Goal: Transaction & Acquisition: Purchase product/service

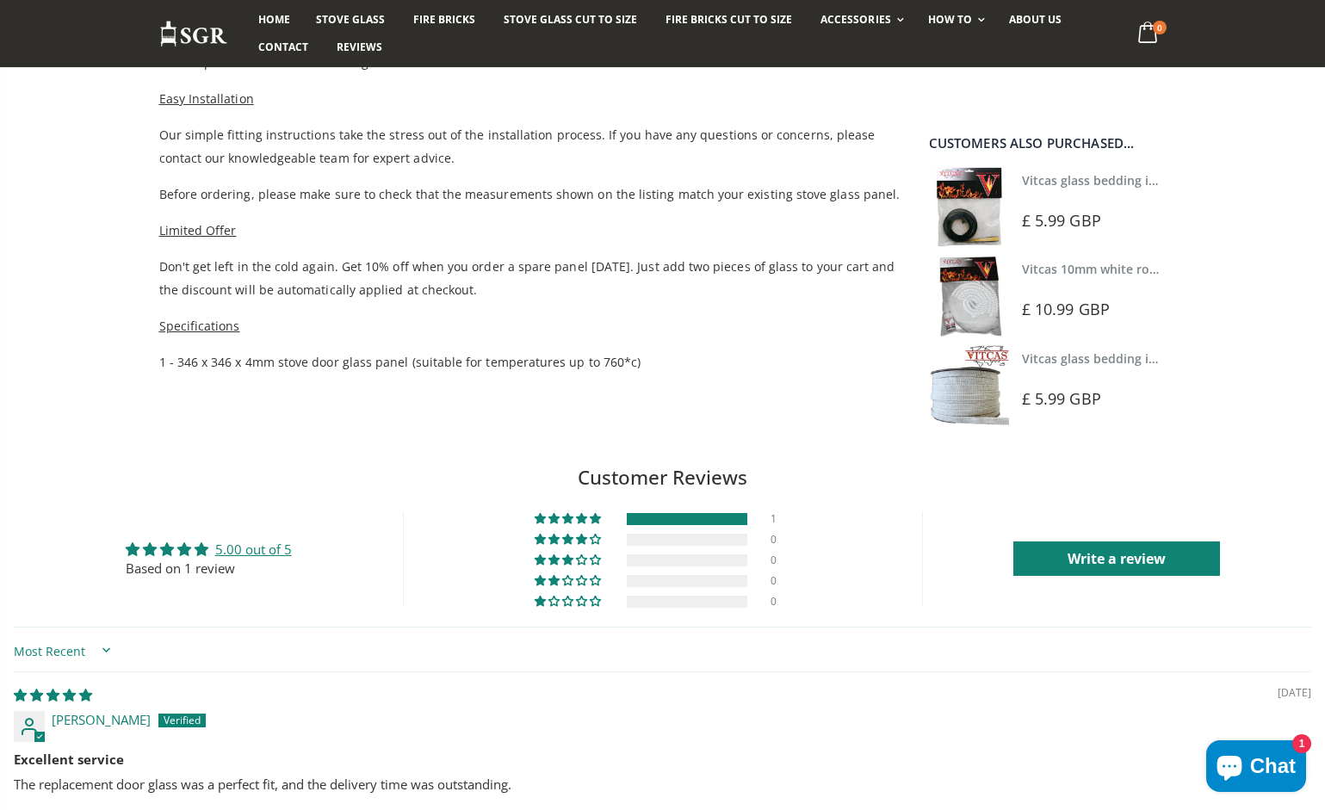
scroll to position [1052, 0]
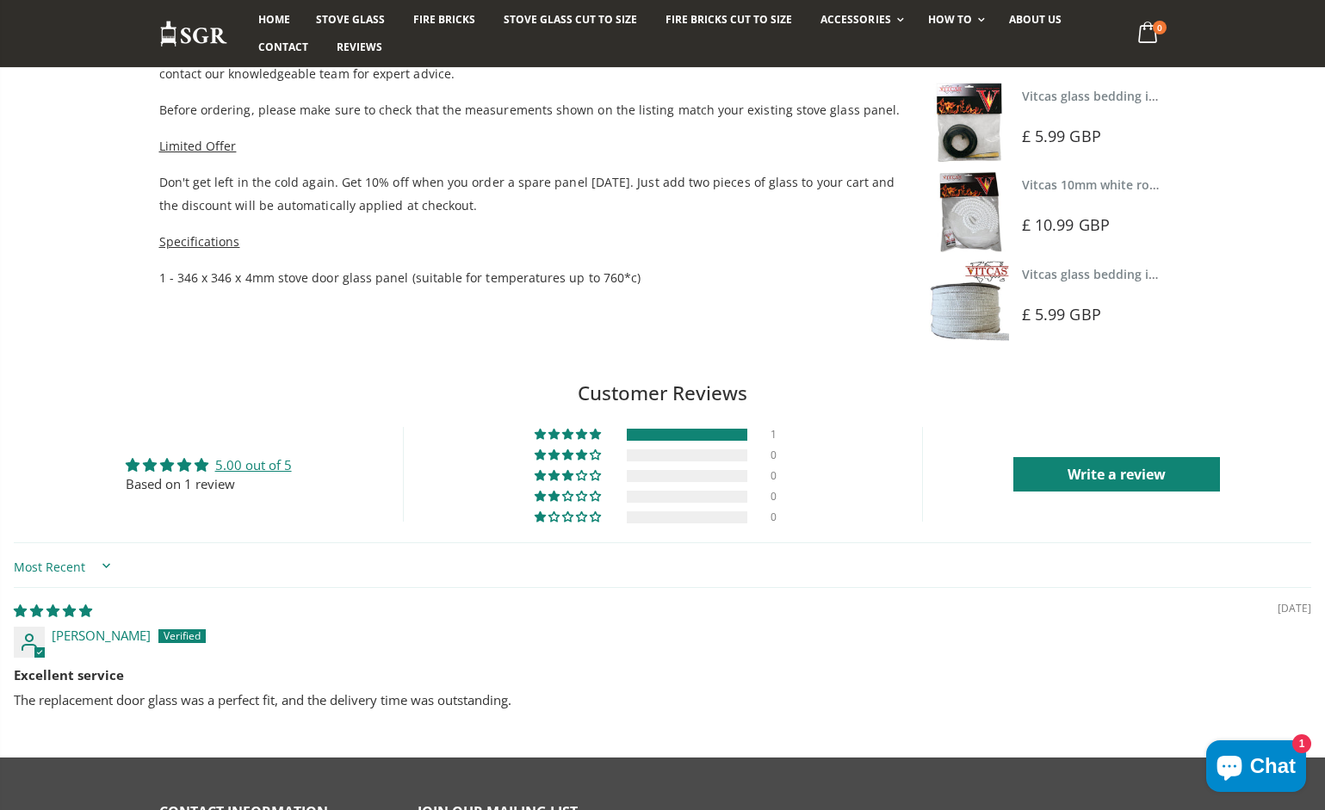
click at [537, 518] on div "1 0 0 0 0 See all reviews" at bounding box center [662, 474] width 519 height 95
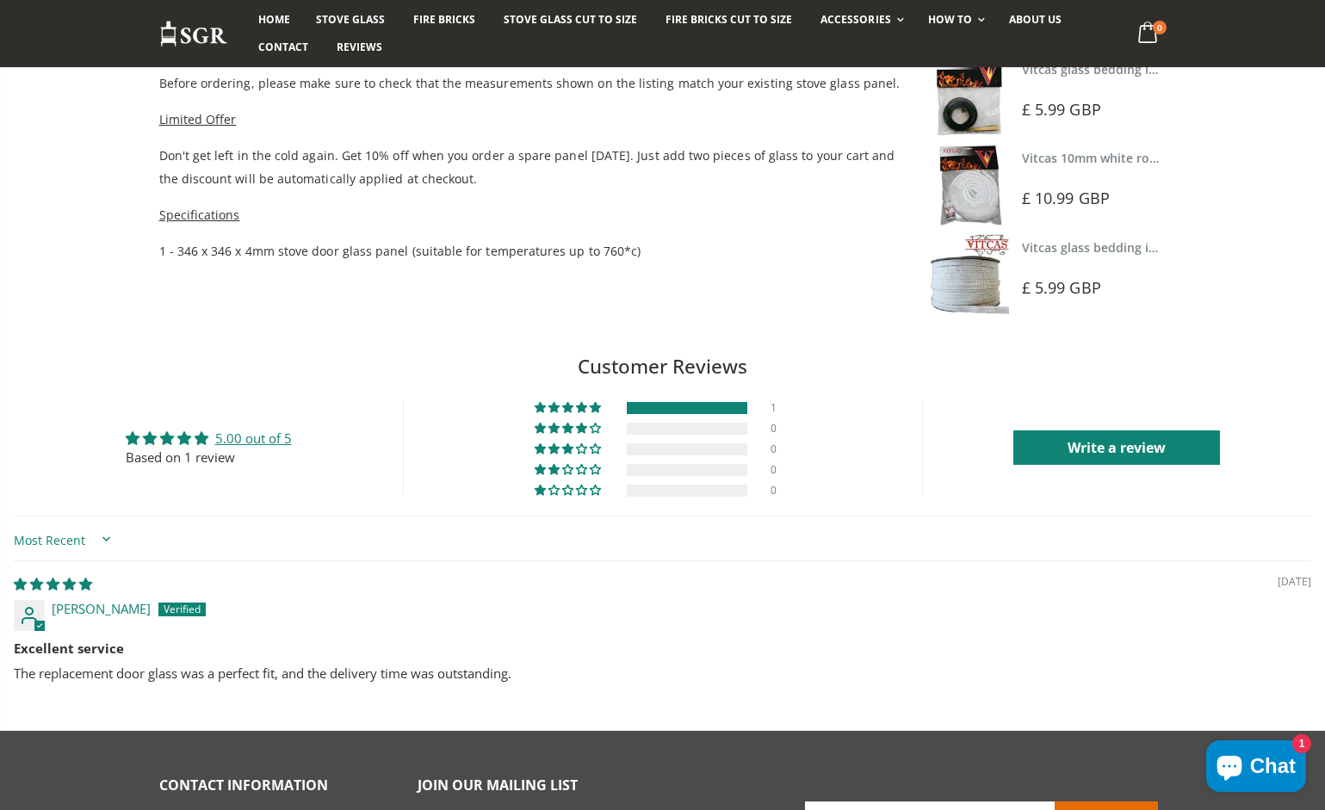
scroll to position [1082, 0]
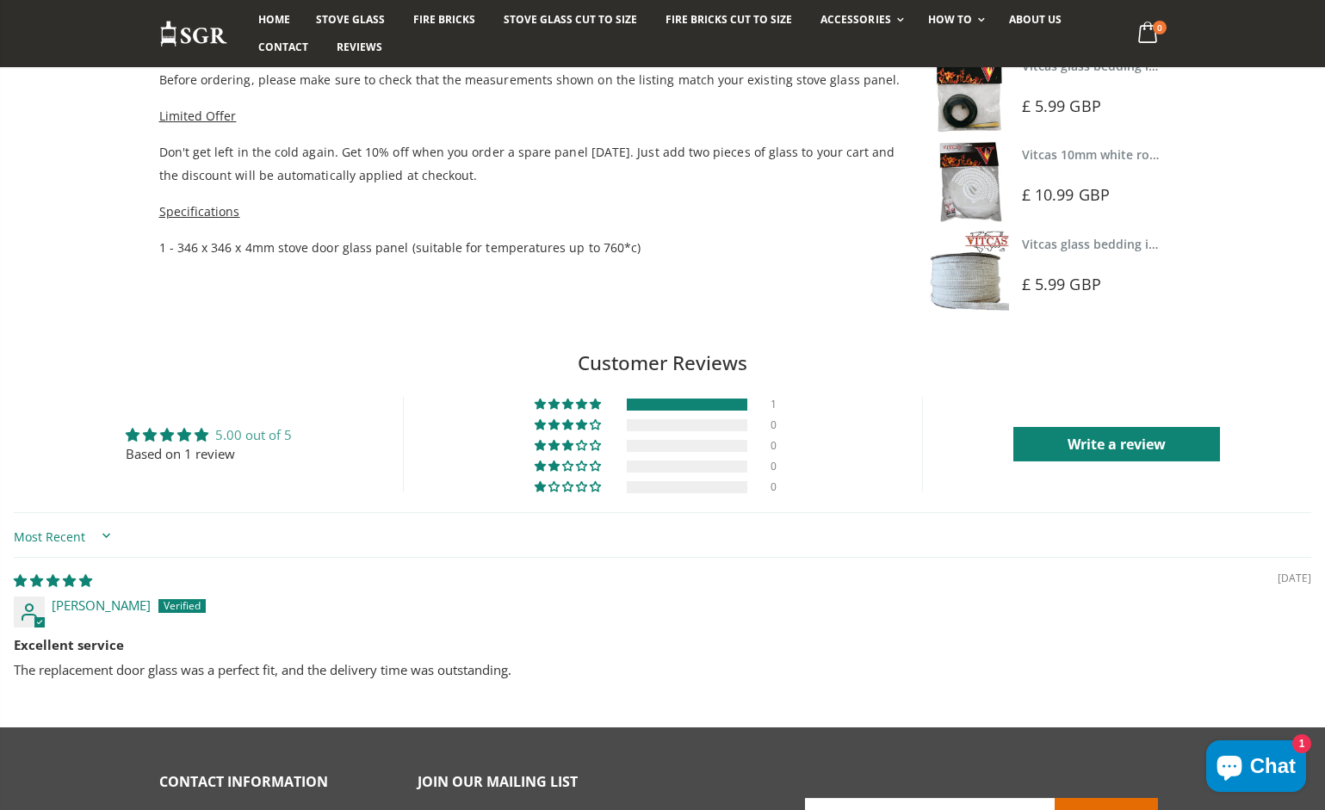
click at [271, 433] on link "5.00 out of 5" at bounding box center [253, 434] width 77 height 17
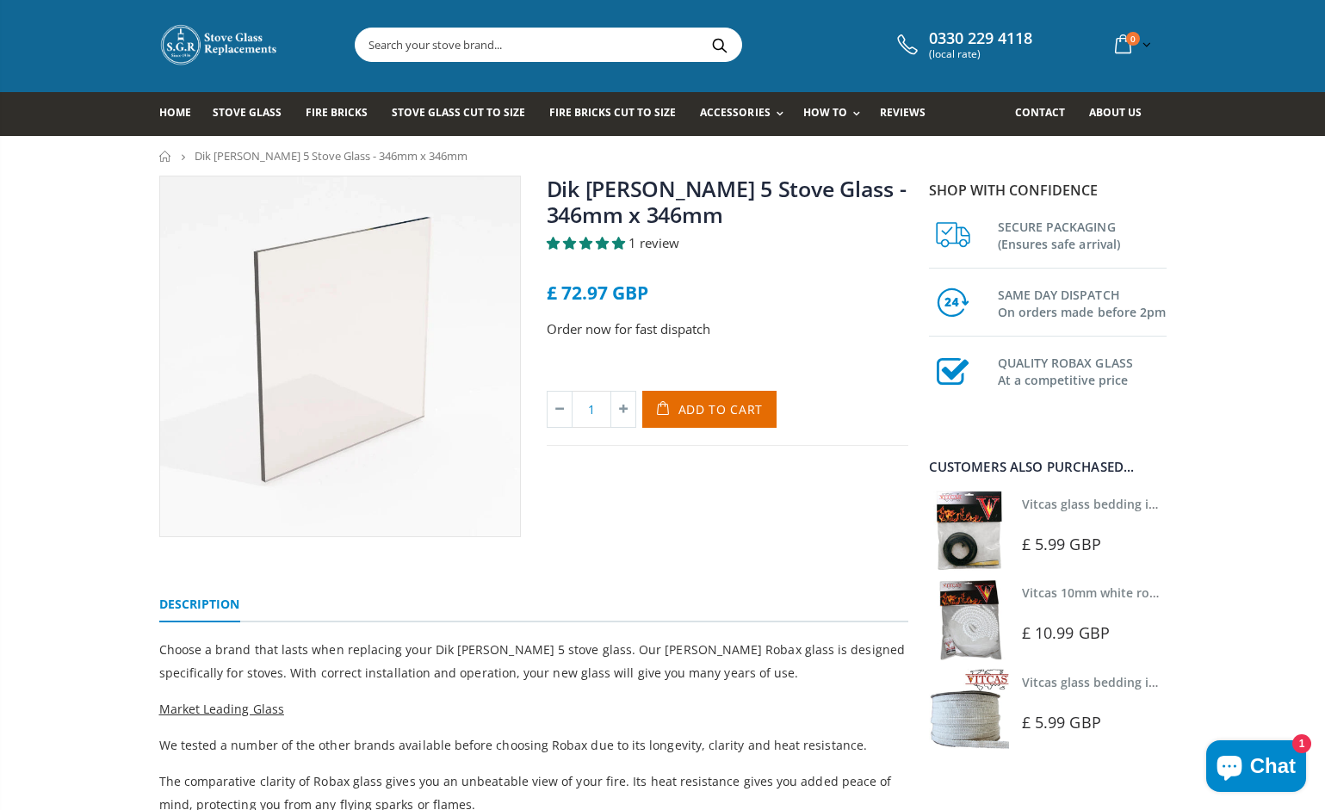
scroll to position [28, 0]
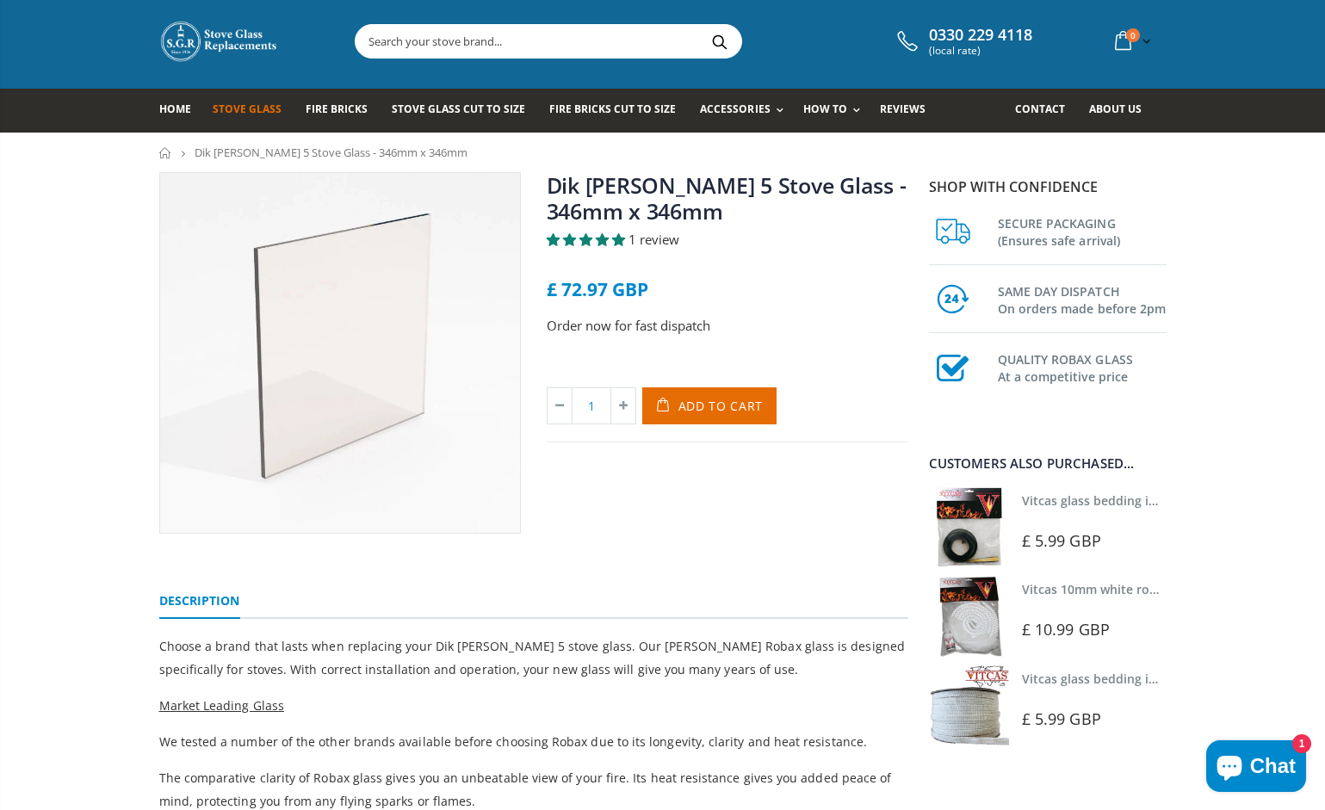
click at [266, 103] on span "Stove Glass" at bounding box center [247, 109] width 69 height 15
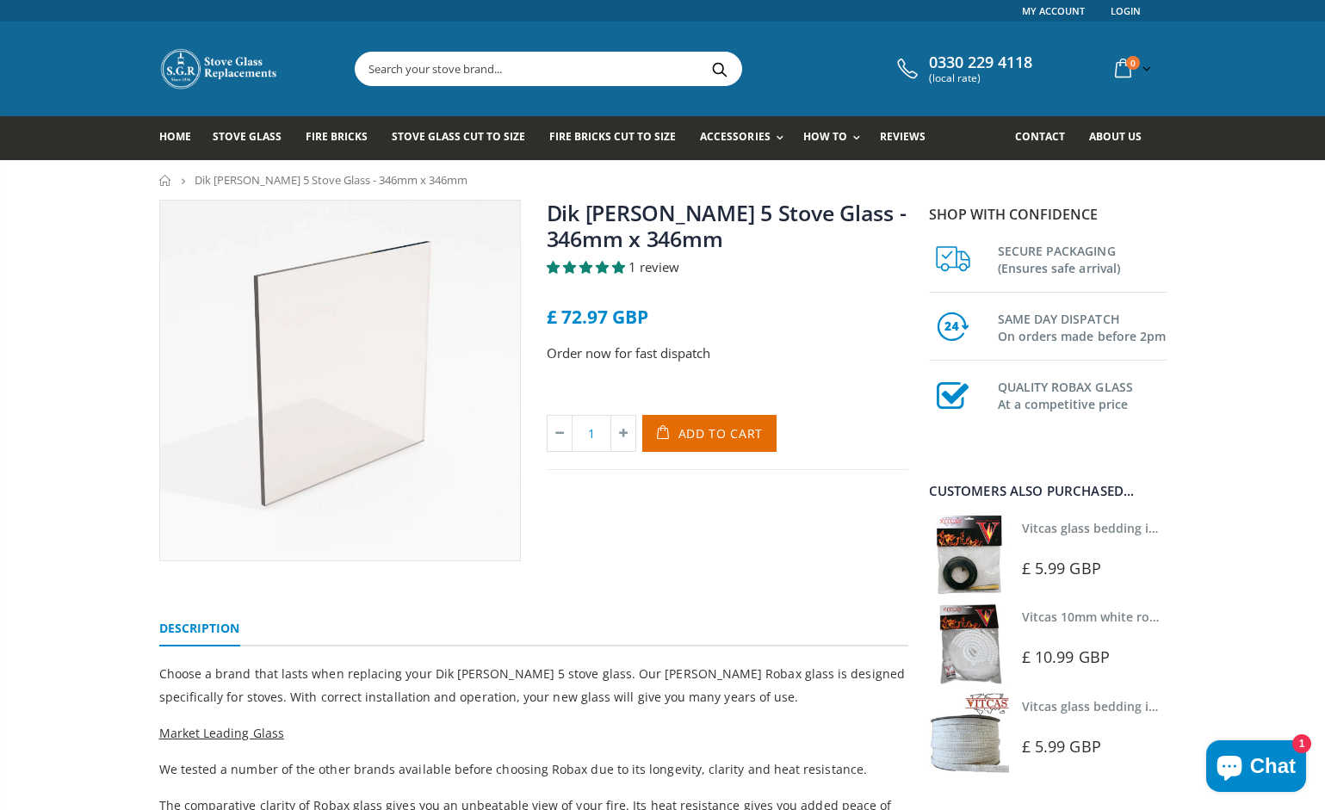
scroll to position [28, 0]
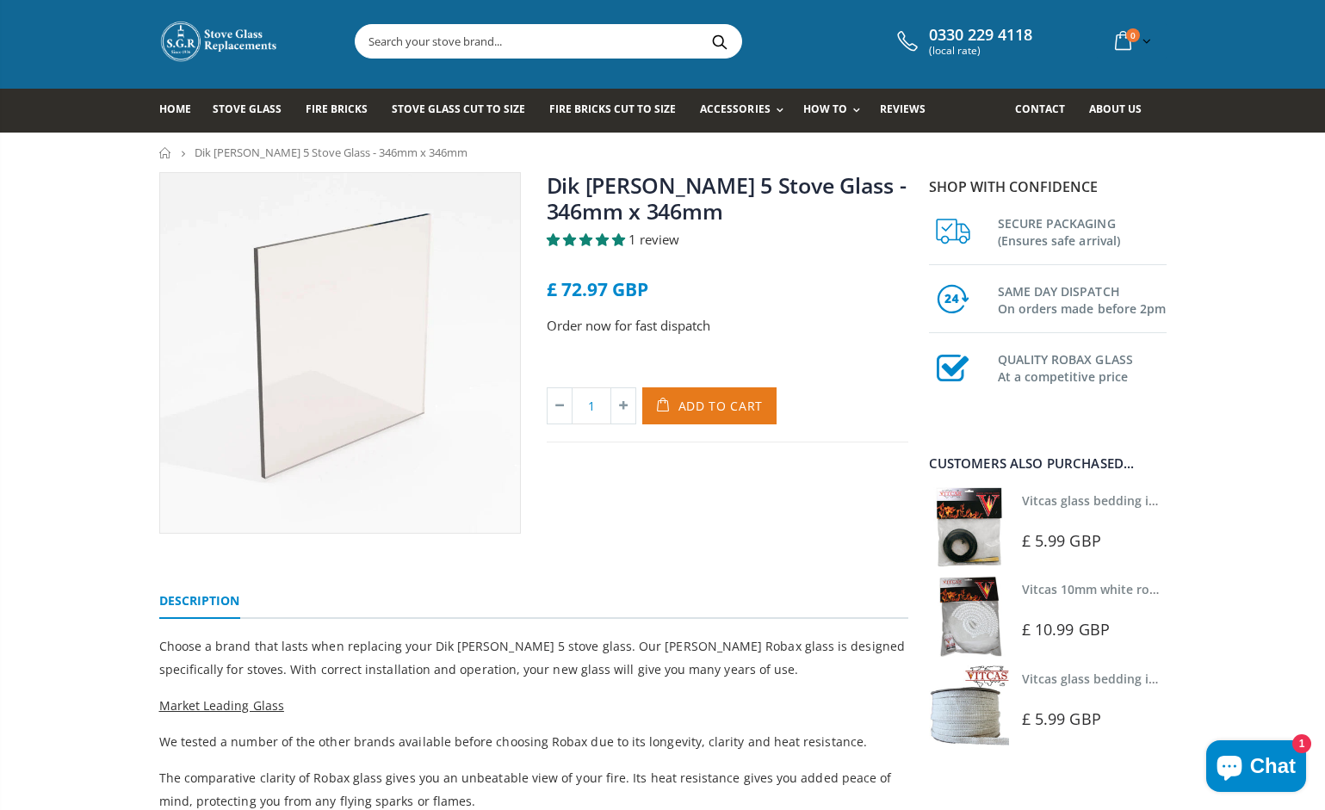
click at [721, 404] on span "Add to Cart" at bounding box center [720, 406] width 85 height 16
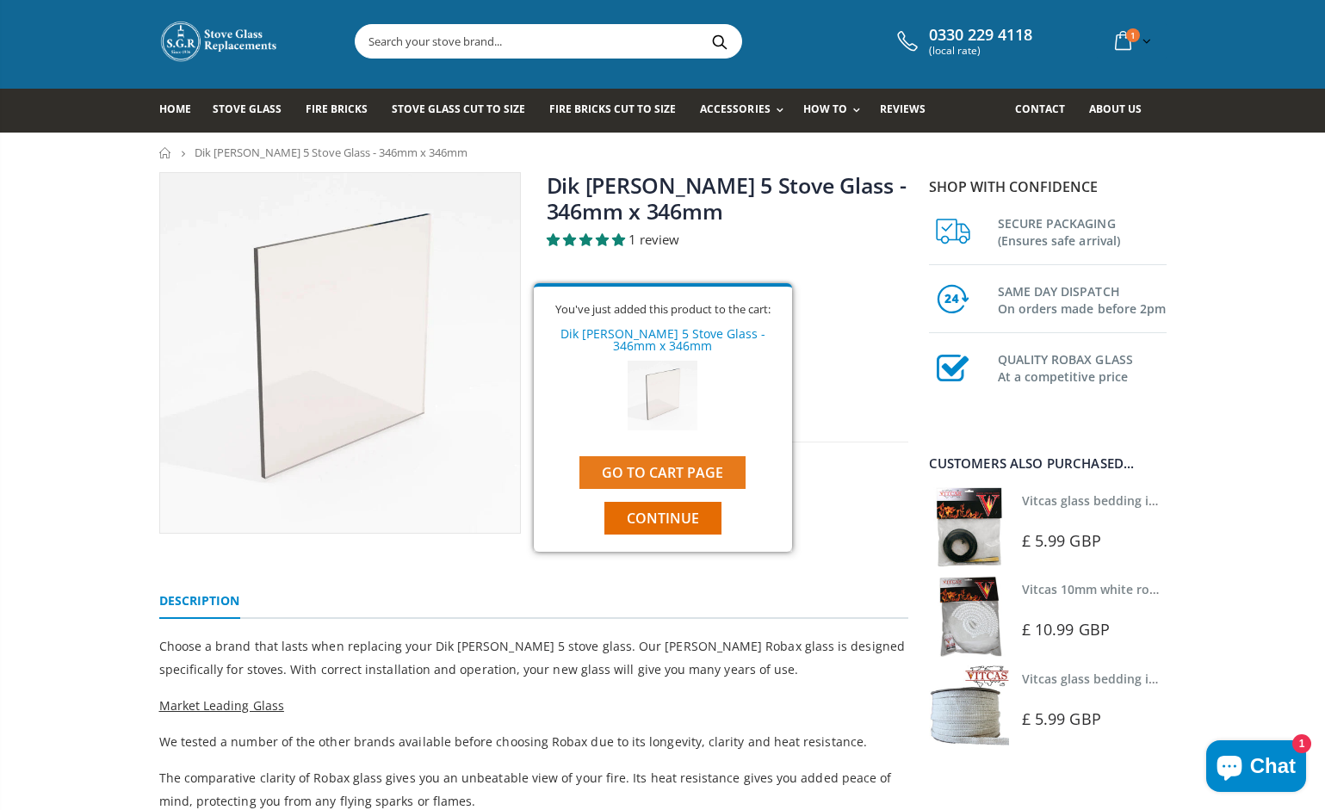
click at [712, 469] on link "Go to cart page" at bounding box center [662, 472] width 166 height 33
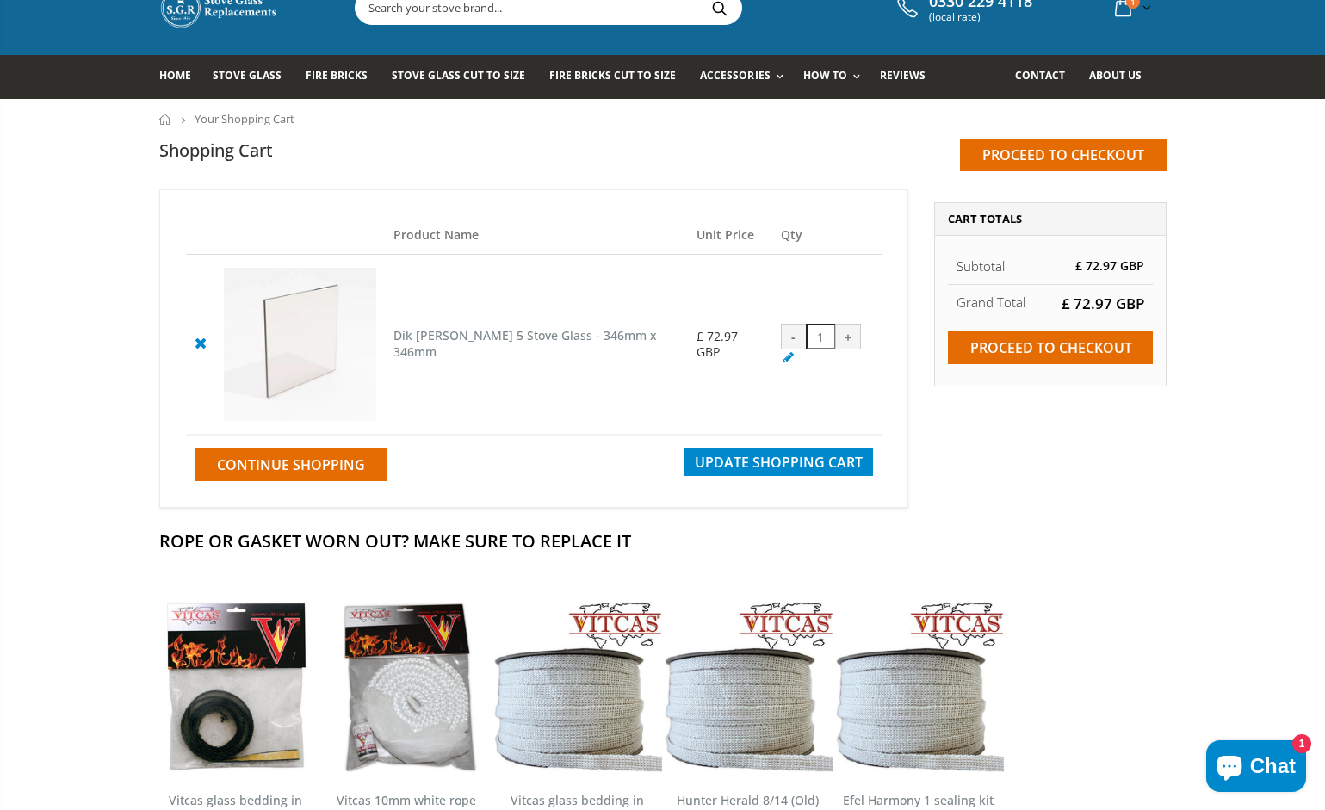
scroll to position [65, 0]
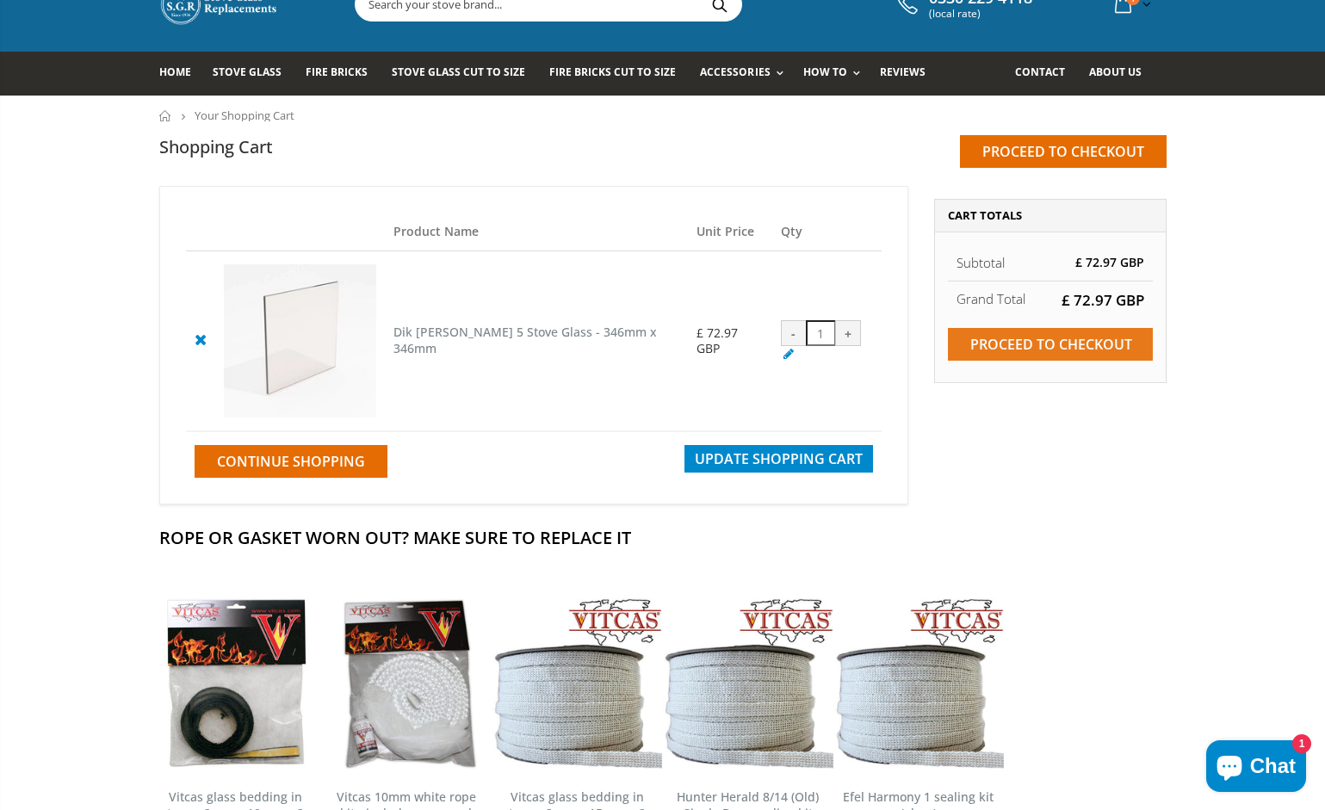
click at [1048, 346] on input "Proceed to checkout" at bounding box center [1050, 344] width 205 height 33
